Goal: Information Seeking & Learning: Learn about a topic

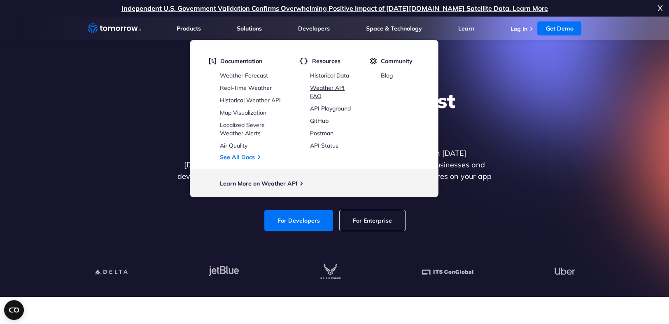
click at [330, 88] on link "Weather API FAQ" at bounding box center [327, 92] width 35 height 16
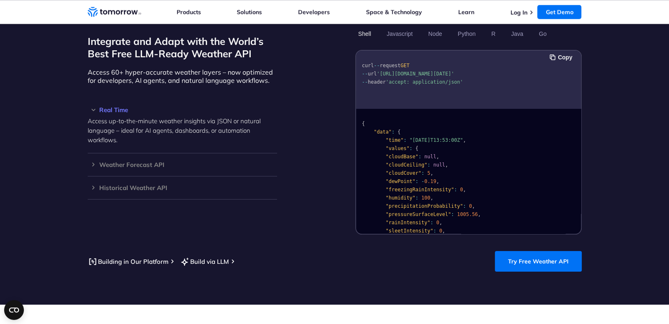
scroll to position [697, 0]
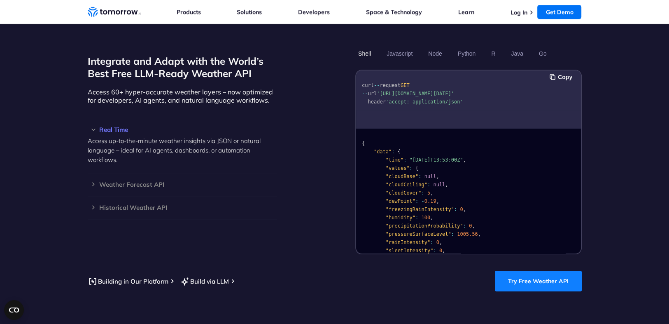
click at [531, 271] on link "Try Free Weather API" at bounding box center [538, 281] width 87 height 21
